Goal: Task Accomplishment & Management: Manage account settings

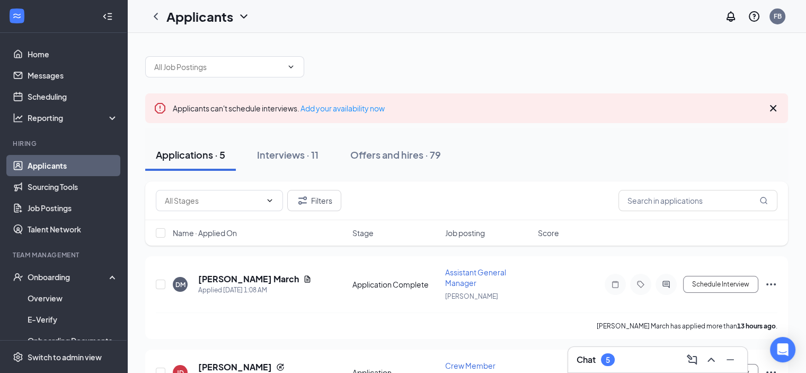
click at [59, 173] on link "Applicants" at bounding box center [73, 165] width 91 height 21
click at [270, 158] on div "Interviews · 11" at bounding box center [288, 154] width 62 height 13
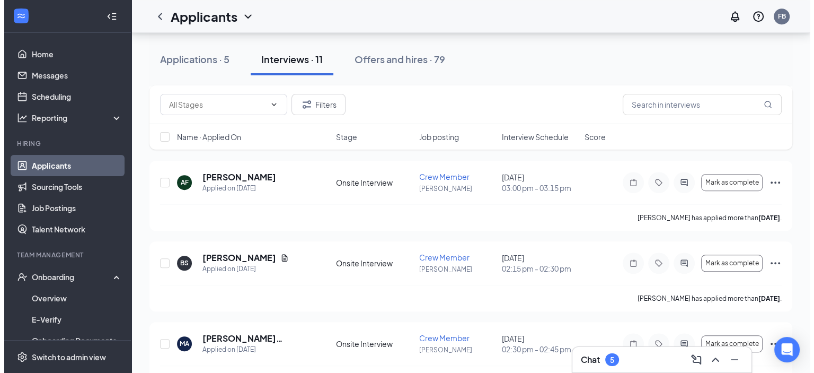
scroll to position [689, 0]
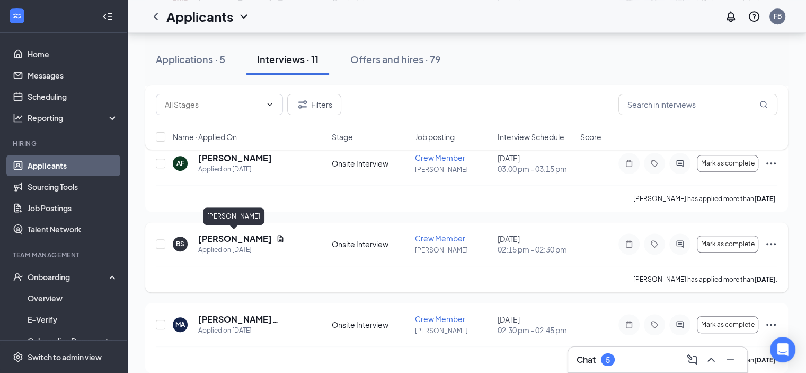
click at [220, 239] on h5 "[PERSON_NAME]" at bounding box center [235, 239] width 74 height 12
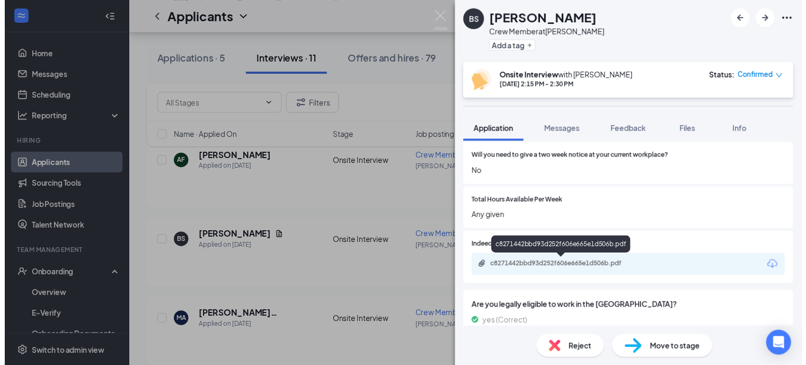
scroll to position [879, 0]
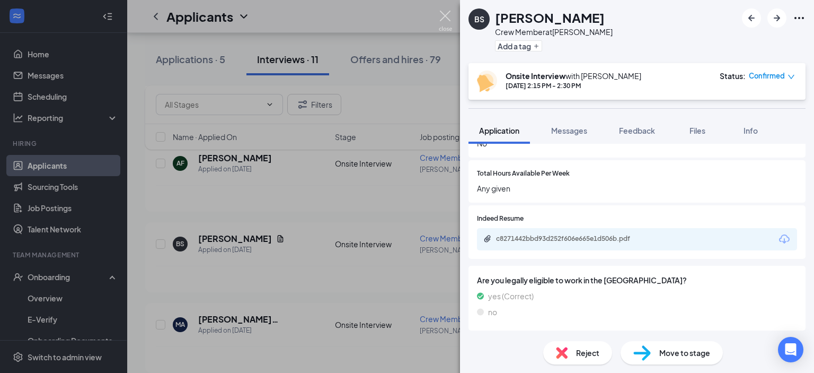
click at [445, 12] on img at bounding box center [445, 21] width 13 height 21
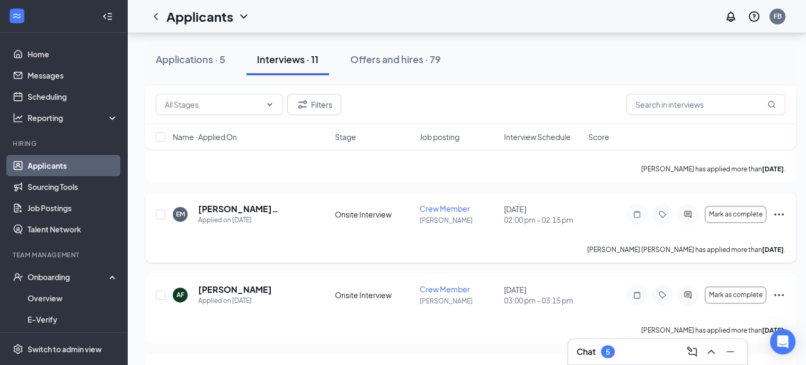
scroll to position [577, 0]
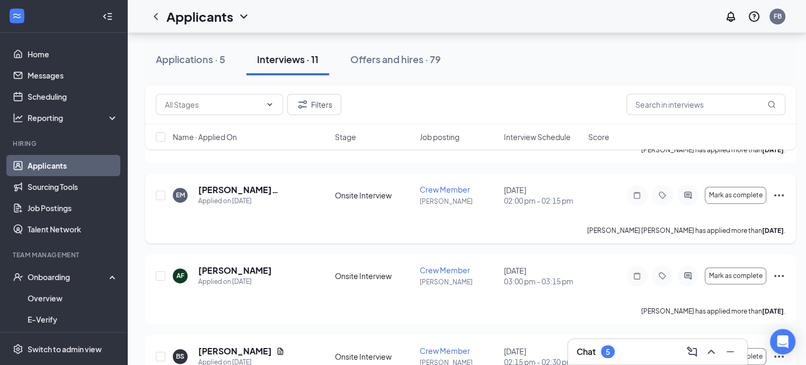
click at [774, 196] on icon "Ellipses" at bounding box center [779, 195] width 13 height 13
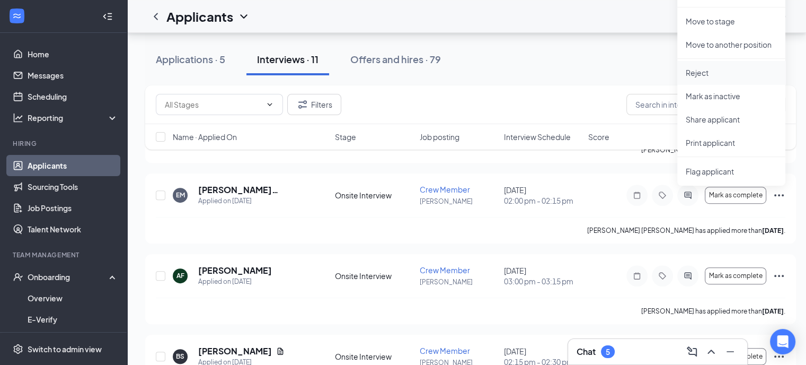
click at [701, 75] on p "Reject" at bounding box center [731, 72] width 91 height 11
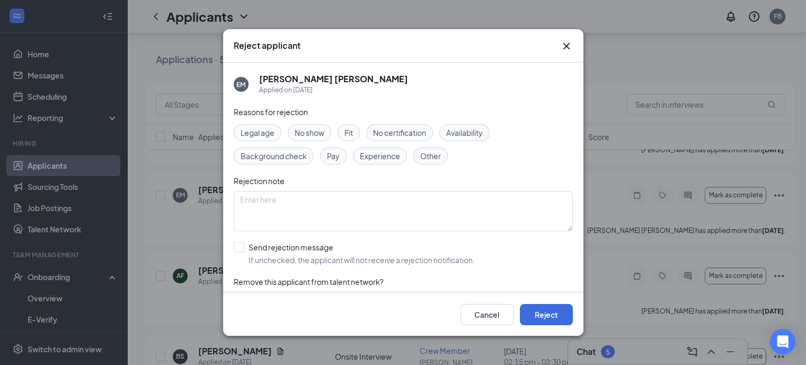
click at [314, 129] on span "No show" at bounding box center [310, 133] width 30 height 12
click at [537, 314] on button "Reject" at bounding box center [546, 314] width 53 height 21
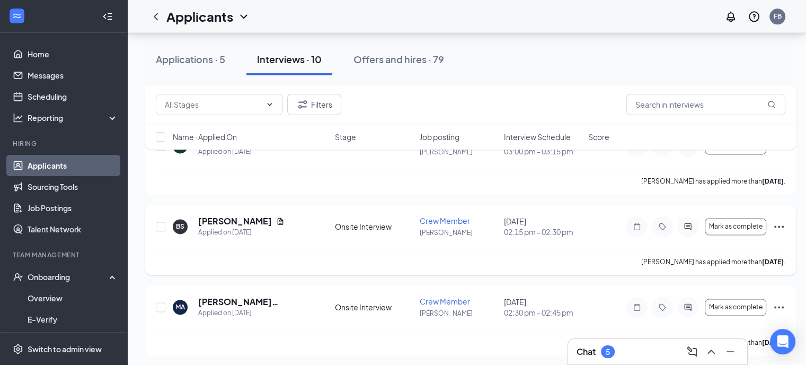
scroll to position [1425, 0]
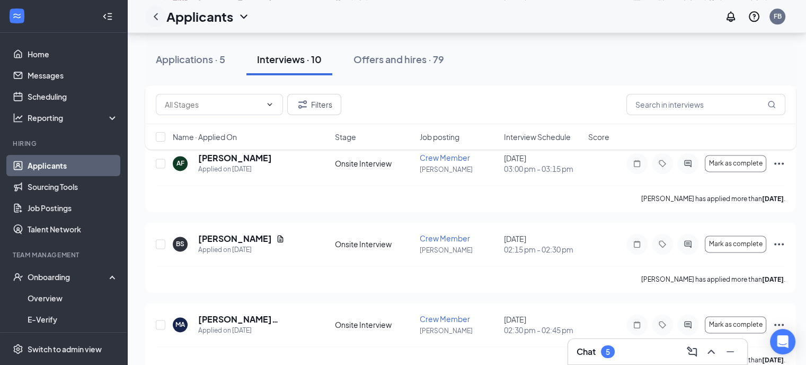
click at [159, 15] on icon "ChevronLeft" at bounding box center [156, 16] width 13 height 13
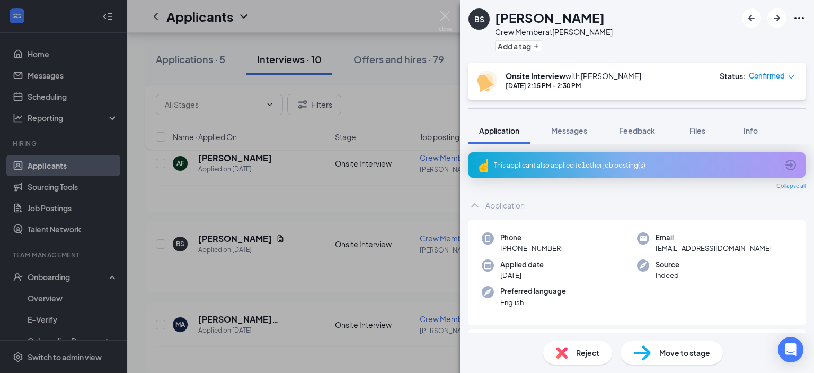
click at [272, 73] on div "[PERSON_NAME] Crew Member at Seymour Add a tag Onsite Interview with [PERSON_NA…" at bounding box center [407, 186] width 814 height 373
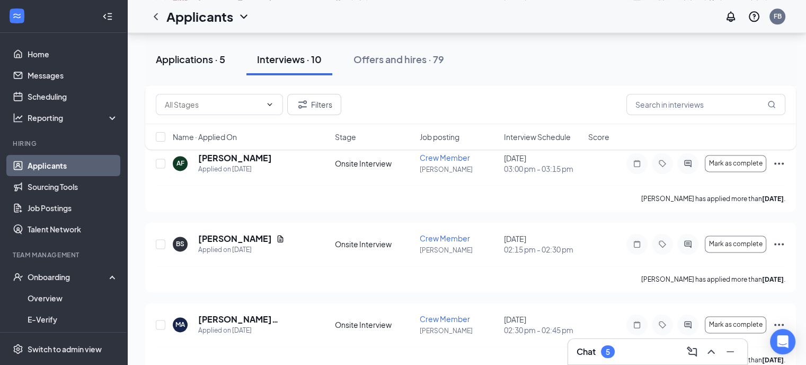
click at [208, 61] on div "Applications · 5" at bounding box center [190, 58] width 69 height 13
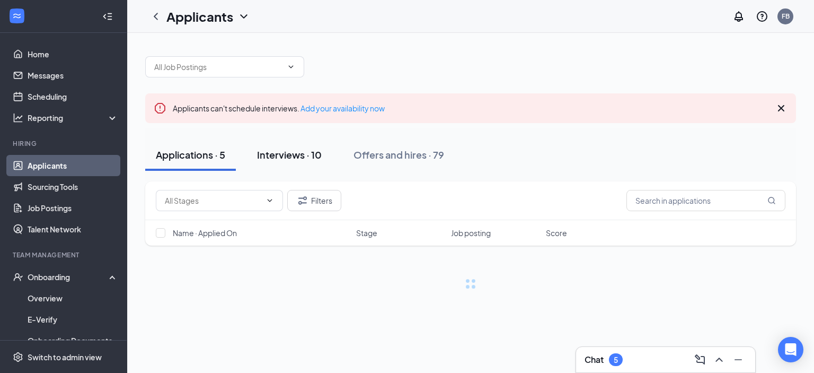
click at [293, 150] on div "Interviews · 10" at bounding box center [289, 154] width 65 height 13
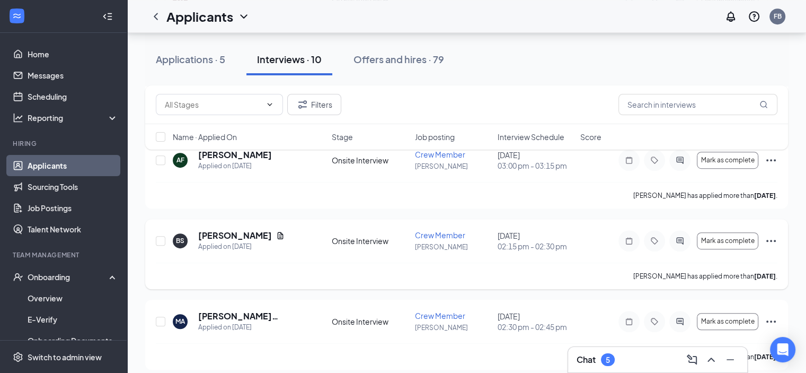
scroll to position [594, 0]
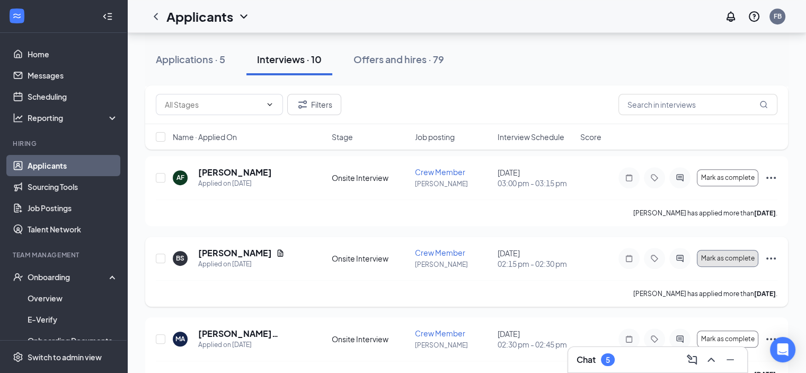
click at [730, 259] on span "Mark as complete" at bounding box center [728, 258] width 54 height 7
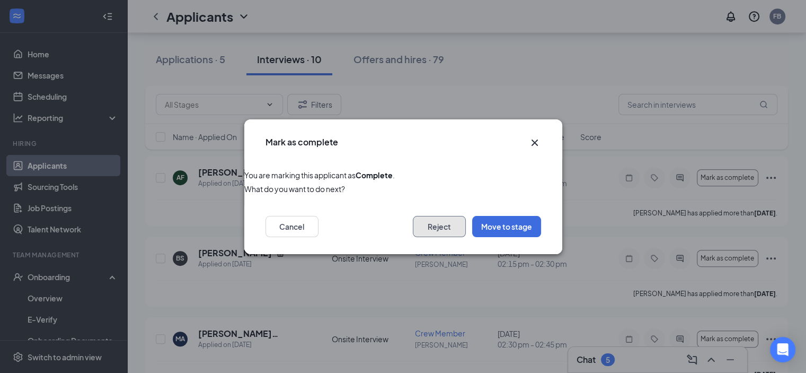
click at [439, 226] on button "Reject" at bounding box center [439, 226] width 53 height 21
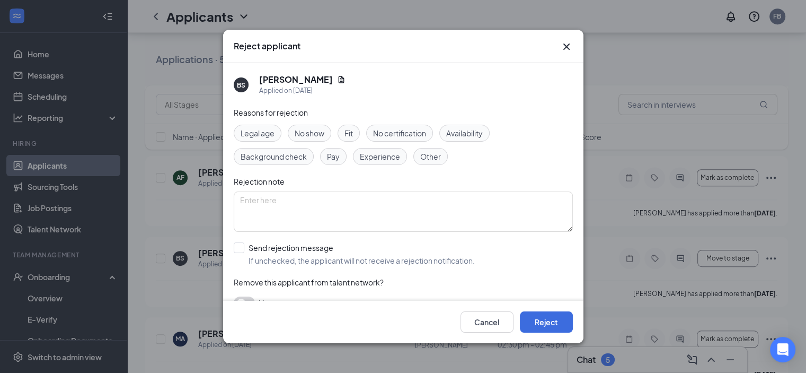
click at [348, 136] on span "Fit" at bounding box center [349, 133] width 8 height 12
click at [318, 202] on textarea at bounding box center [403, 211] width 339 height 40
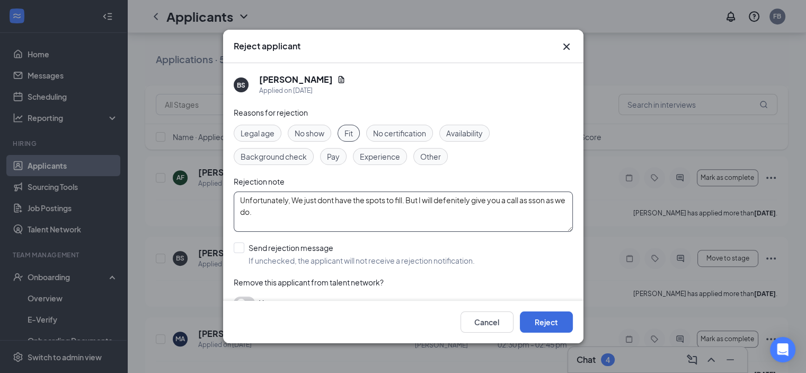
click at [453, 199] on textarea "Unfortunately, We just dont have the spots to fill. But I will defenitely give …" at bounding box center [403, 211] width 339 height 40
type textarea "Unfortunately, We just dont have the spots to fill. But I will definitely give …"
click at [546, 328] on button "Reject" at bounding box center [546, 321] width 53 height 21
